Goal: Task Accomplishment & Management: Use online tool/utility

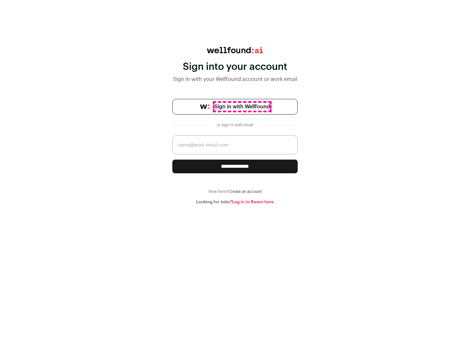
click at [242, 107] on span "Sign in with Wellfound" at bounding box center [241, 107] width 55 height 8
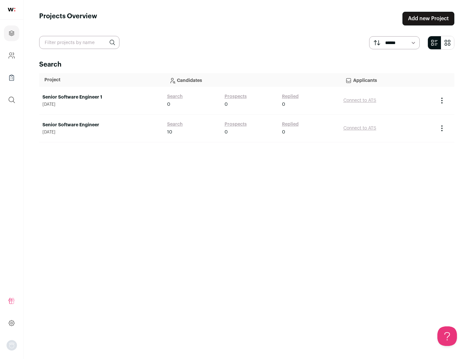
click at [101, 125] on link "Senior Software Engineer" at bounding box center [101, 125] width 118 height 7
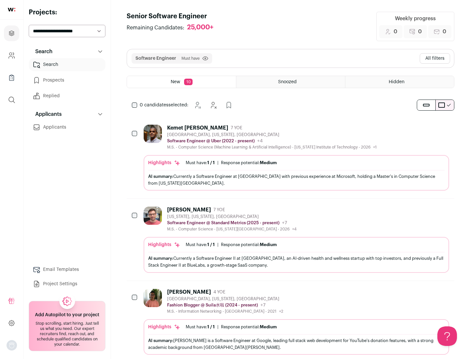
click at [290, 158] on div "Highlights Must have: 1 / 1 How many must haves have been fulfilled? | Response…" at bounding box center [296, 173] width 305 height 36
